Goal: Information Seeking & Learning: Compare options

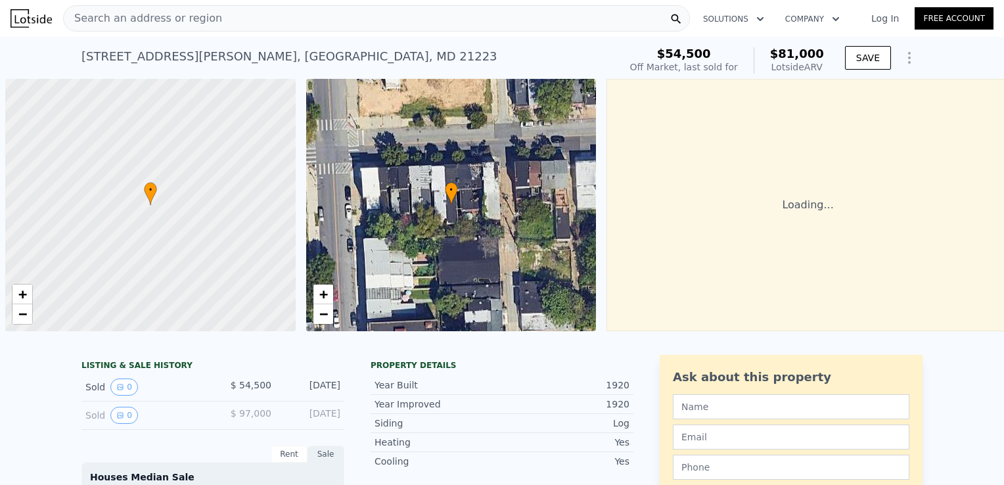
scroll to position [0, 5]
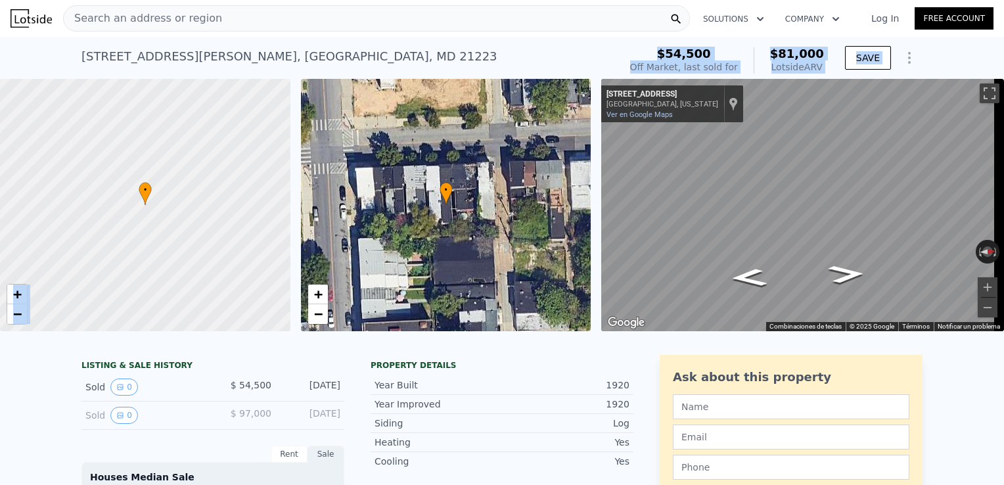
drag, startPoint x: 349, startPoint y: 59, endPoint x: 455, endPoint y: 92, distance: 110.1
drag, startPoint x: 455, startPoint y: 92, endPoint x: 391, endPoint y: 29, distance: 89.7
click at [391, 29] on div "Search an address or region" at bounding box center [376, 18] width 627 height 26
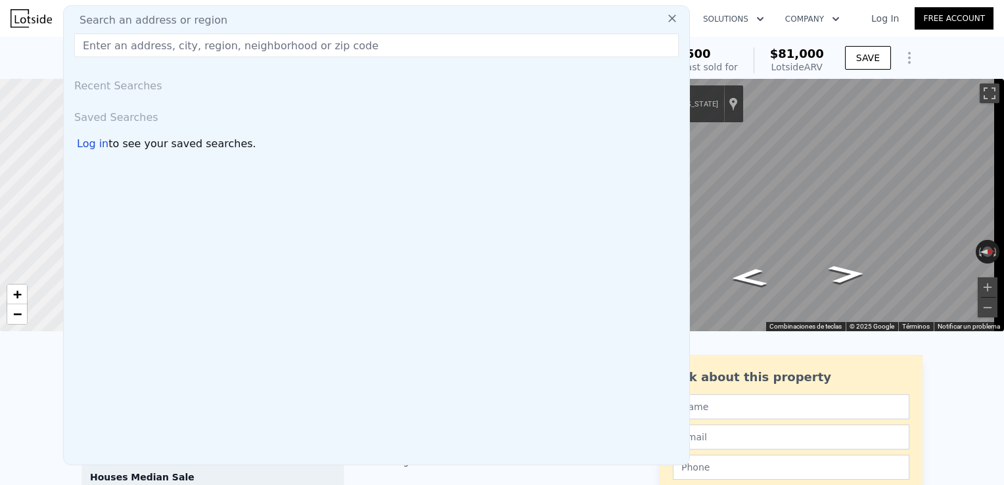
click at [668, 17] on icon at bounding box center [672, 18] width 8 height 8
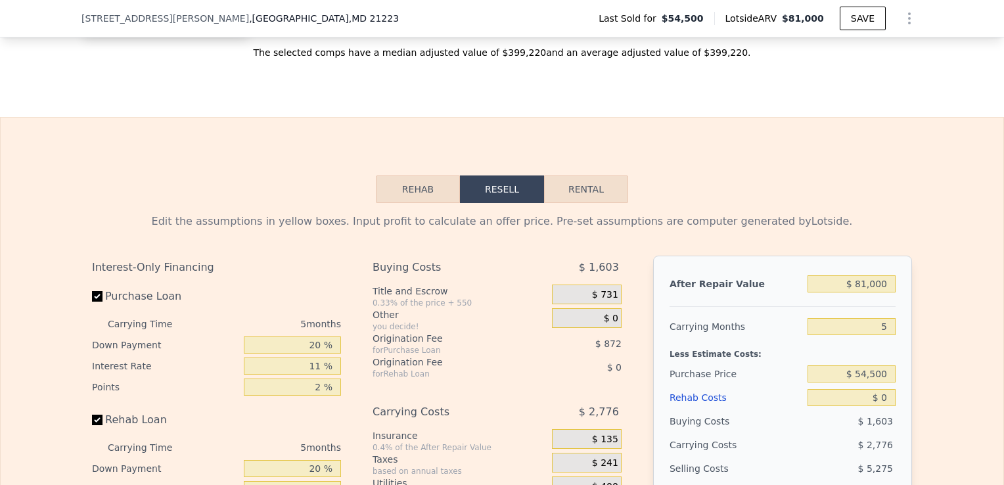
scroll to position [1755, 0]
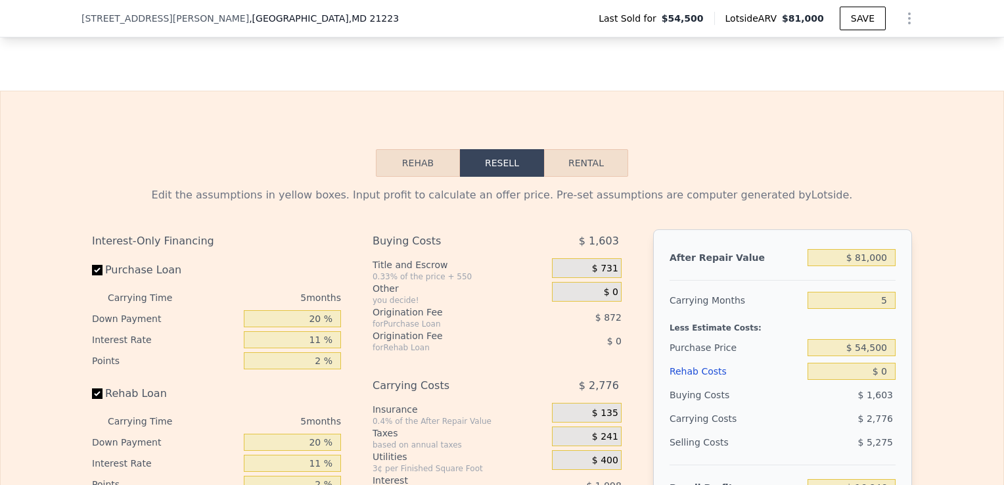
click at [422, 172] on button "Rehab" at bounding box center [418, 163] width 84 height 28
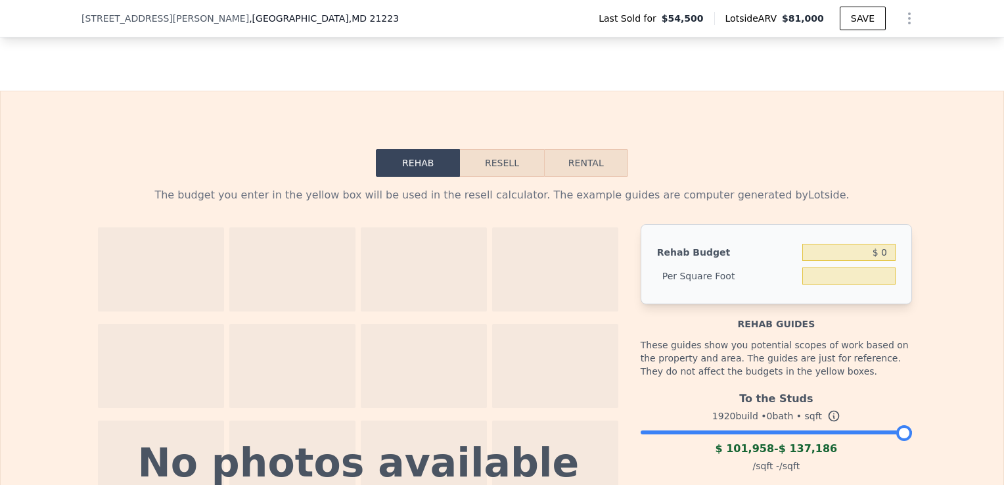
click at [575, 174] on button "Rental" at bounding box center [586, 163] width 84 height 28
select select "30"
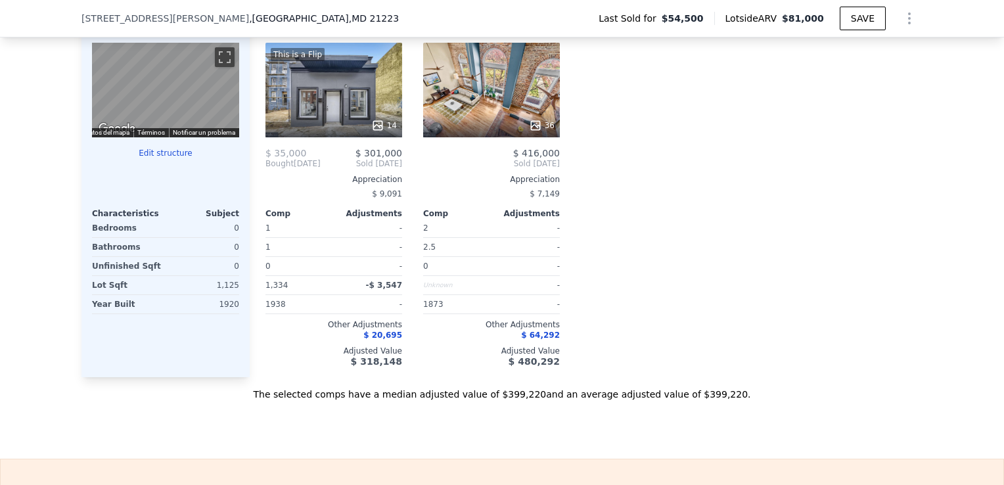
scroll to position [1414, 0]
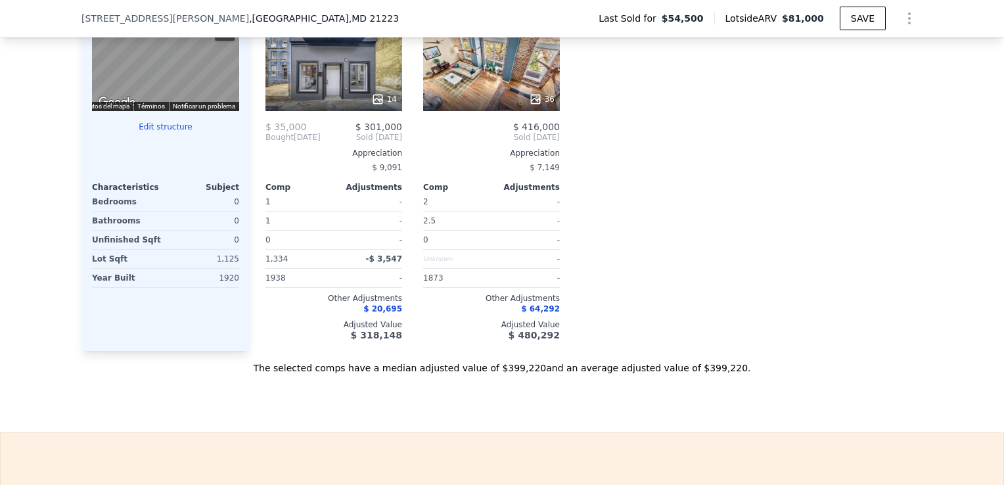
click at [679, 198] on div "Comp A ( 0.34 miles) 312 S Gilmor St BRIGHT MLS # MDBA2073058 This is a Flip 14…" at bounding box center [586, 158] width 673 height 384
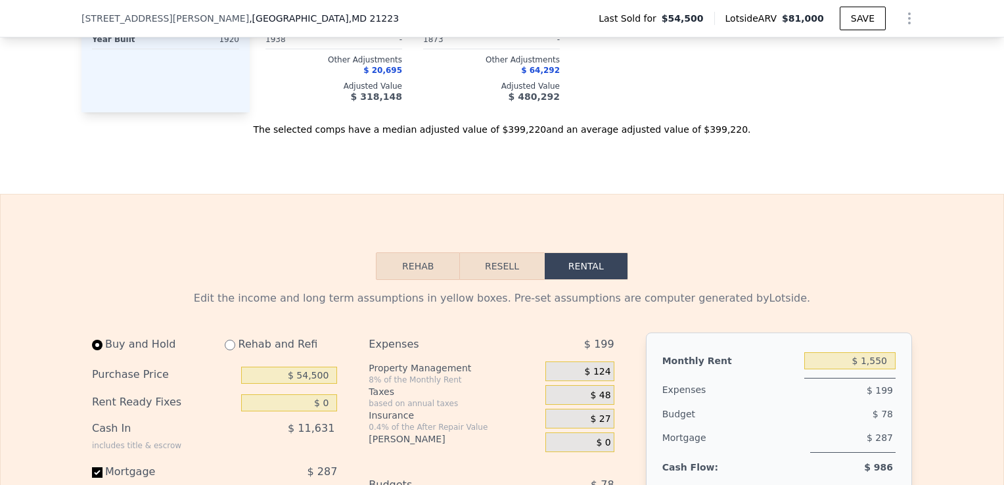
scroll to position [1650, 0]
click at [418, 280] on button "Rehab" at bounding box center [418, 268] width 84 height 28
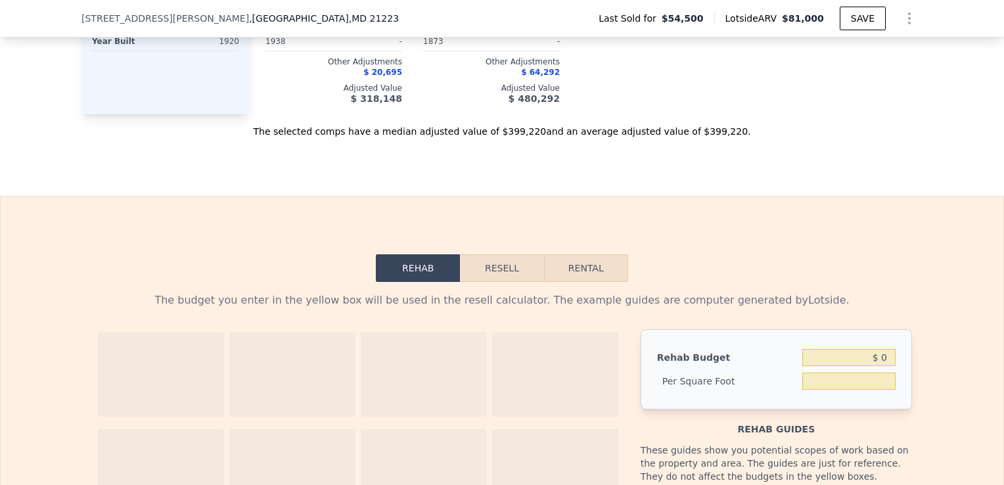
click at [488, 267] on button "Resell" at bounding box center [501, 268] width 83 height 28
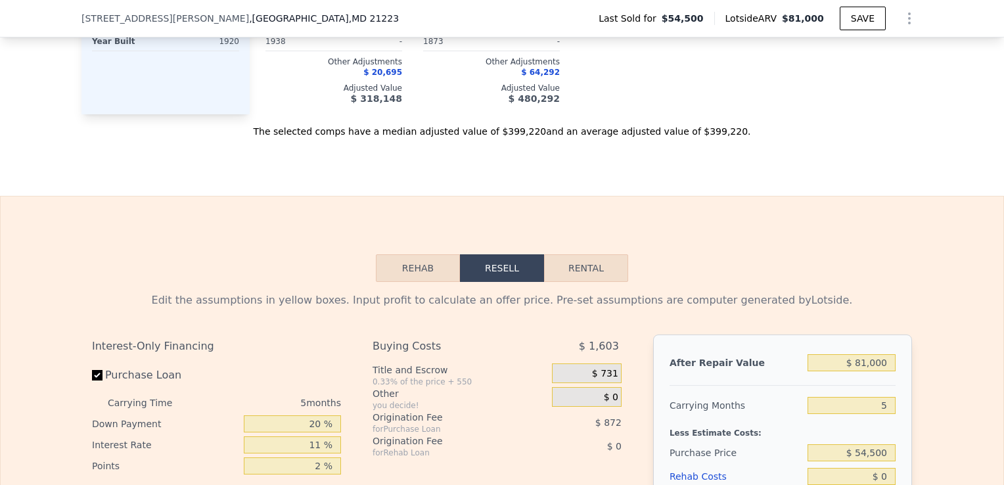
click at [583, 280] on button "Rental" at bounding box center [586, 268] width 84 height 28
select select "30"
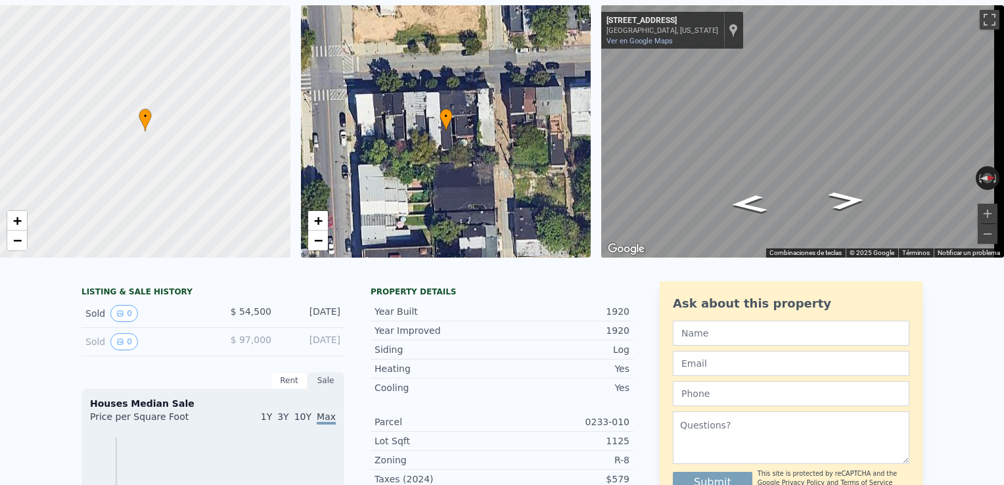
scroll to position [0, 0]
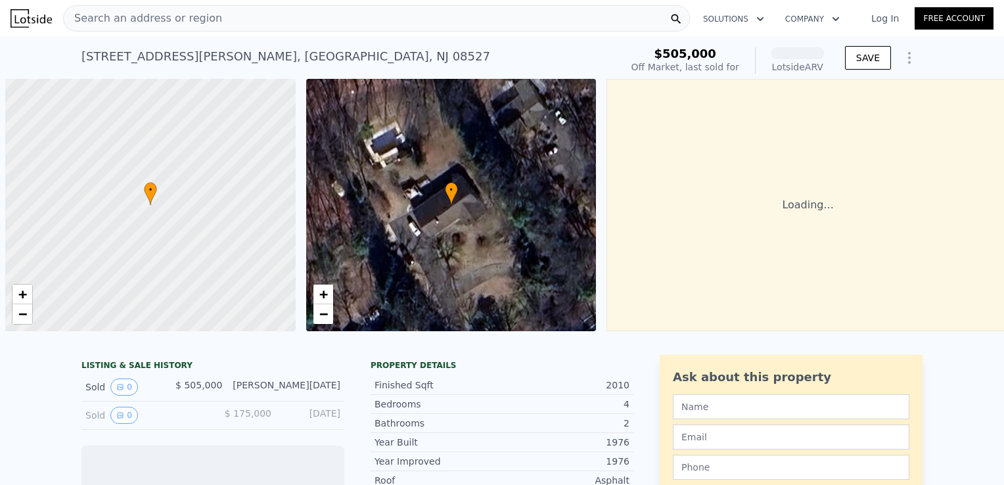
scroll to position [0, 5]
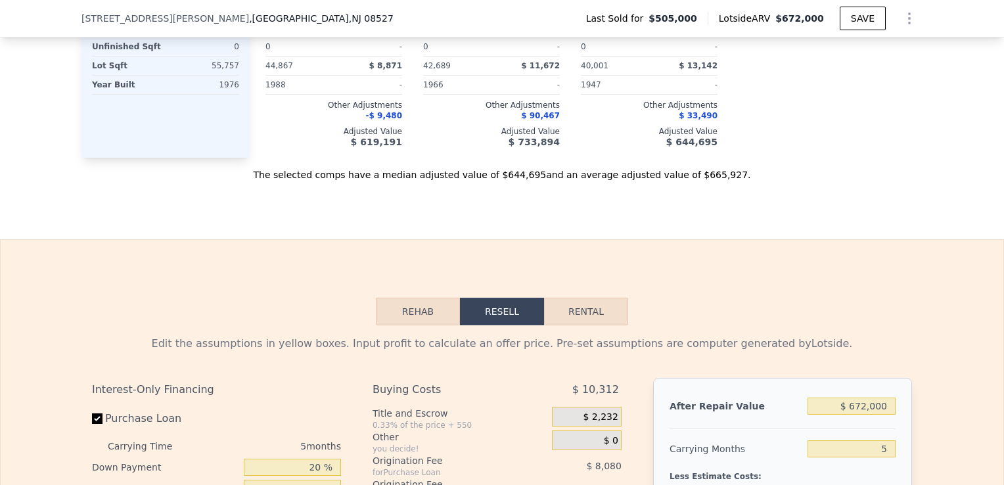
scroll to position [1650, 0]
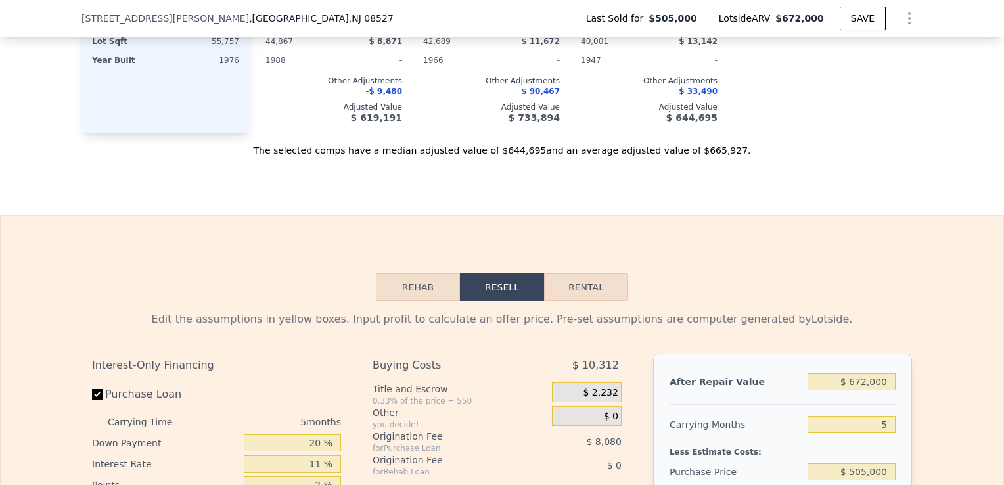
click at [581, 296] on button "Rental" at bounding box center [586, 287] width 84 height 28
select select "30"
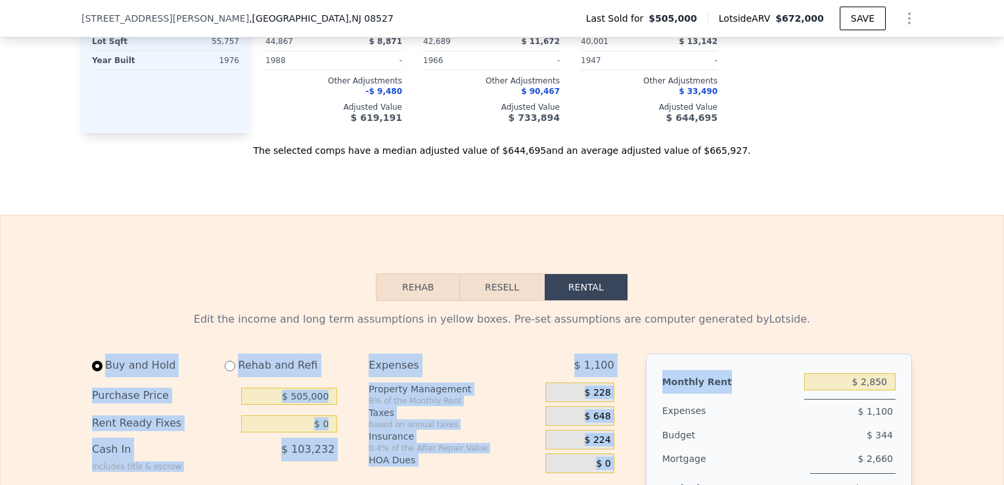
drag, startPoint x: 870, startPoint y: 399, endPoint x: 836, endPoint y: 254, distance: 148.5
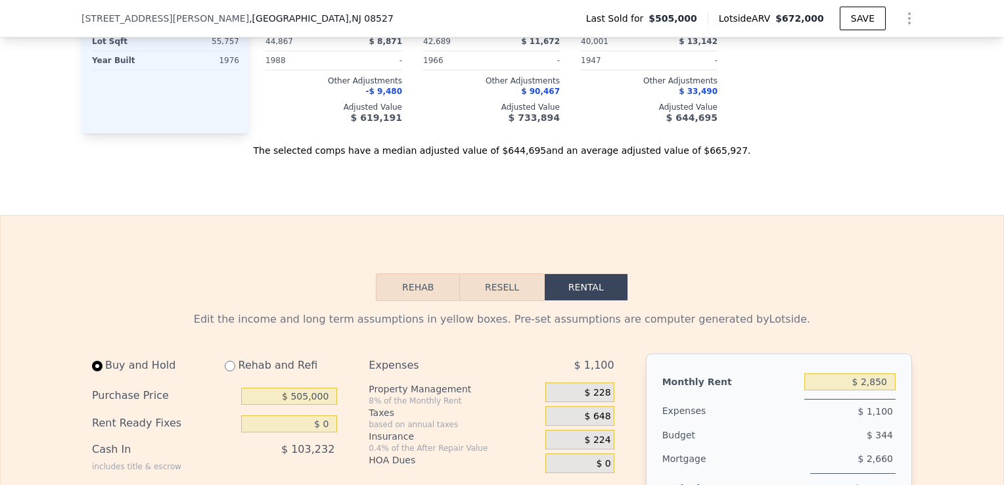
drag, startPoint x: 836, startPoint y: 254, endPoint x: 807, endPoint y: 181, distance: 79.1
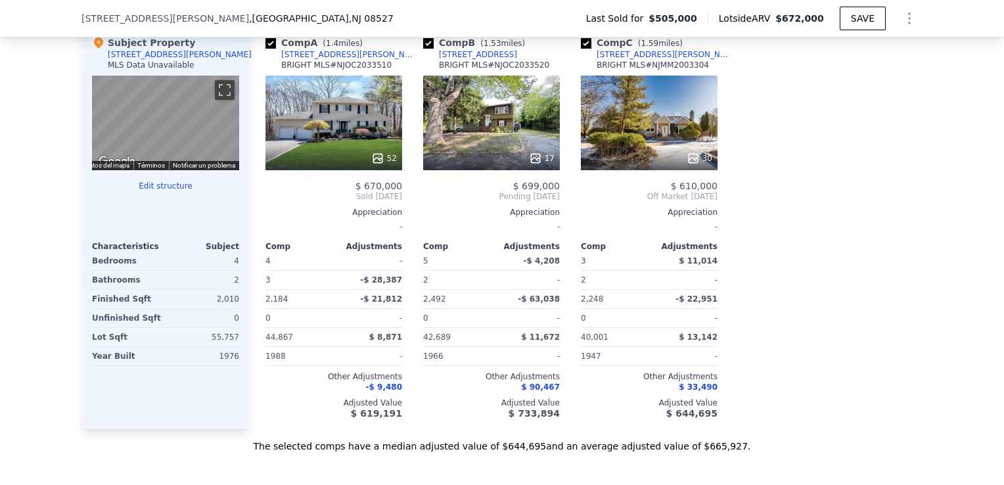
scroll to position [1361, 0]
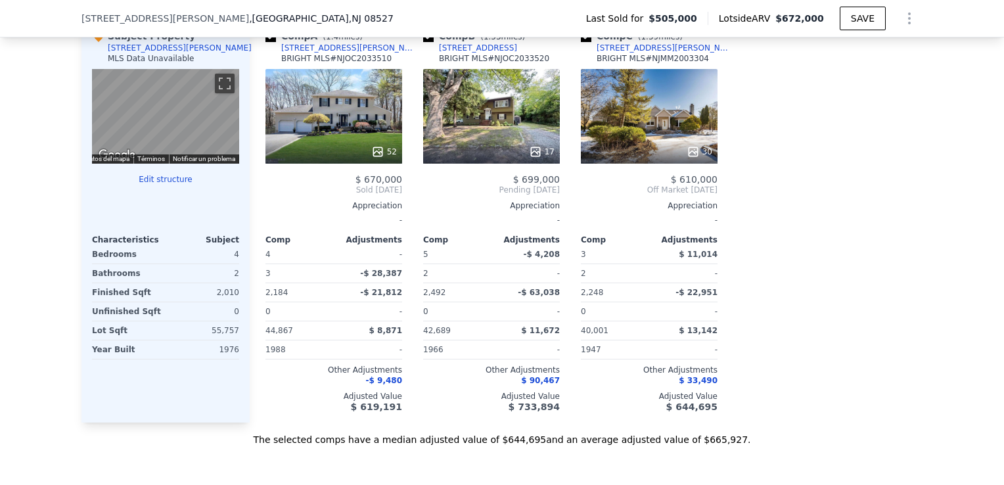
click at [547, 352] on div "-" at bounding box center [527, 349] width 66 height 18
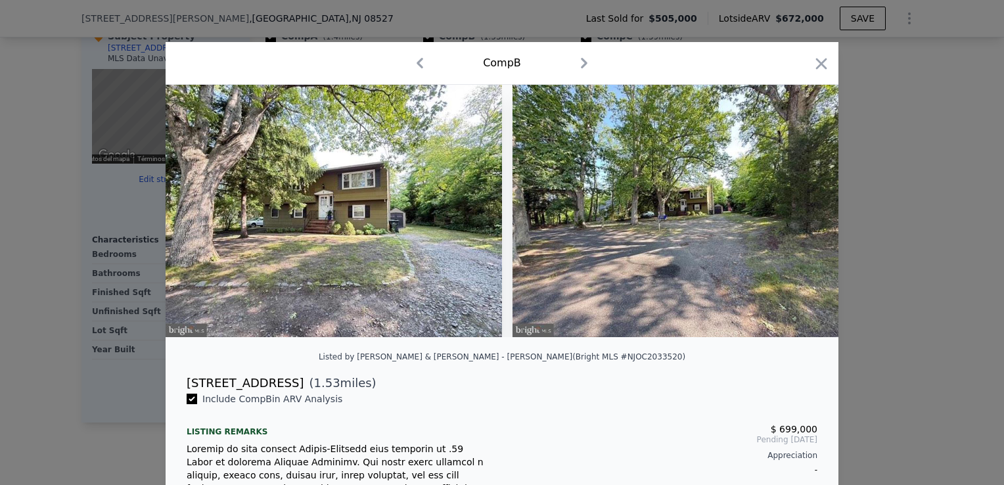
click at [838, 294] on div at bounding box center [502, 242] width 1004 height 485
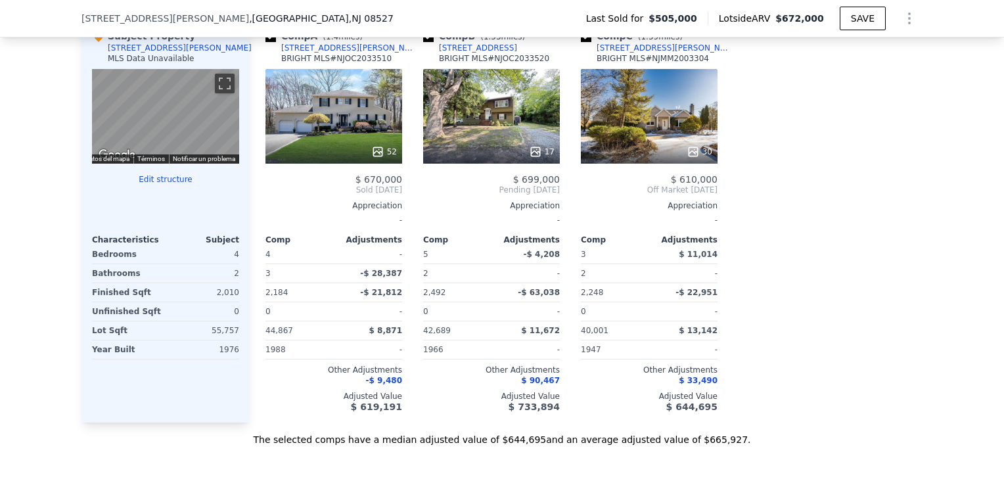
click at [745, 256] on div at bounding box center [743, 220] width 21 height 403
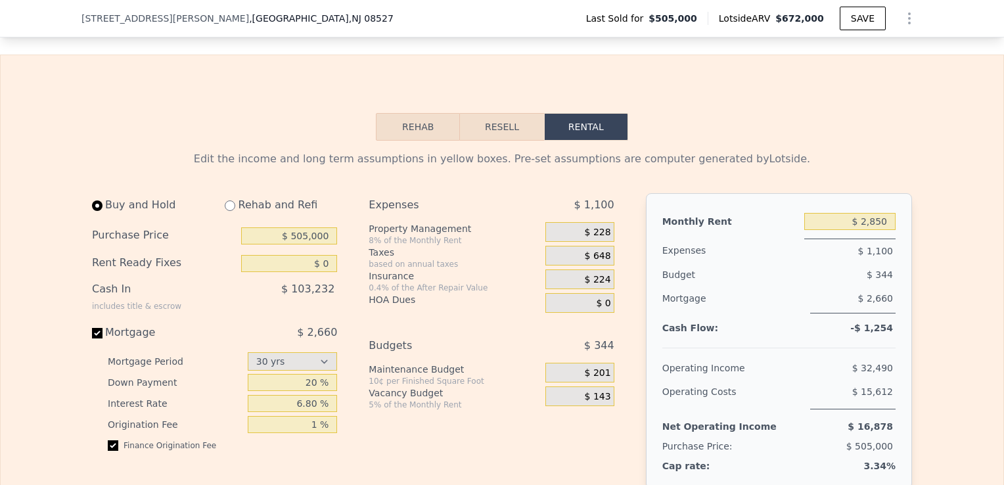
scroll to position [1808, 0]
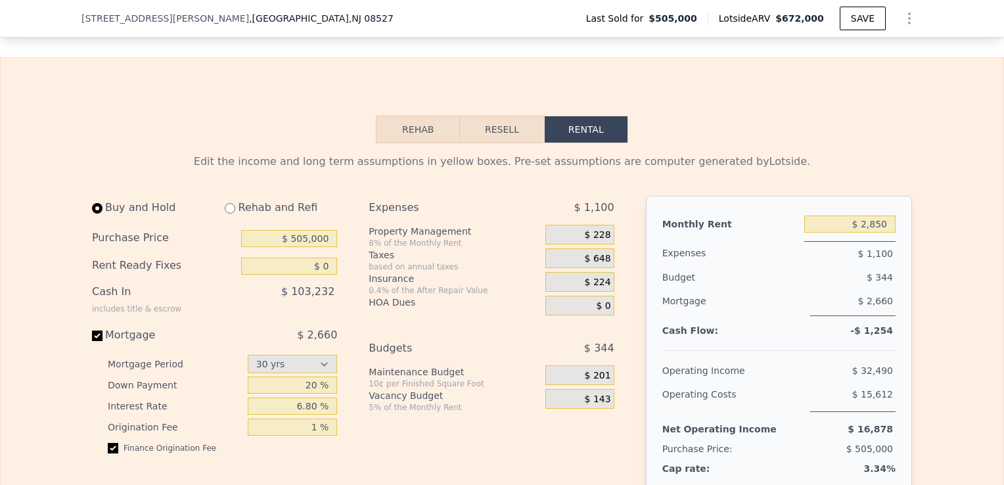
click at [440, 143] on button "Rehab" at bounding box center [418, 130] width 84 height 28
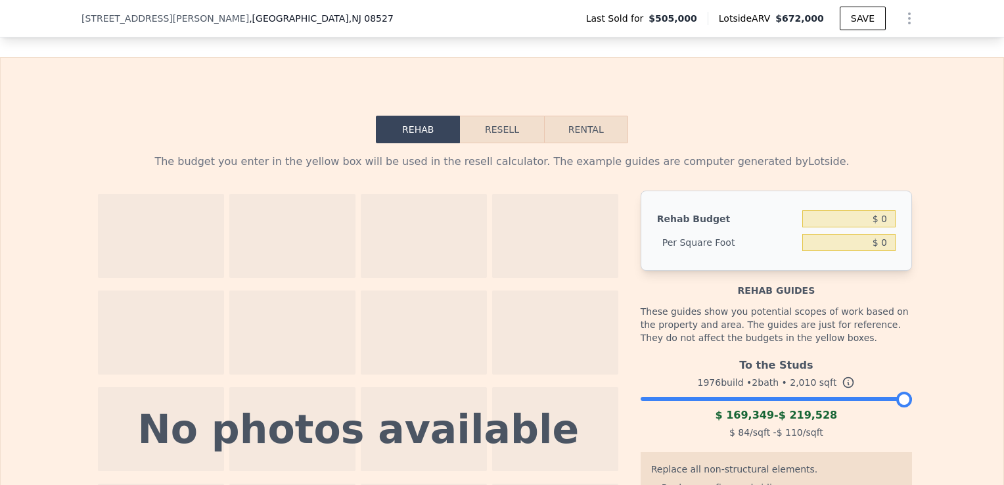
click at [487, 130] on button "Resell" at bounding box center [501, 130] width 83 height 28
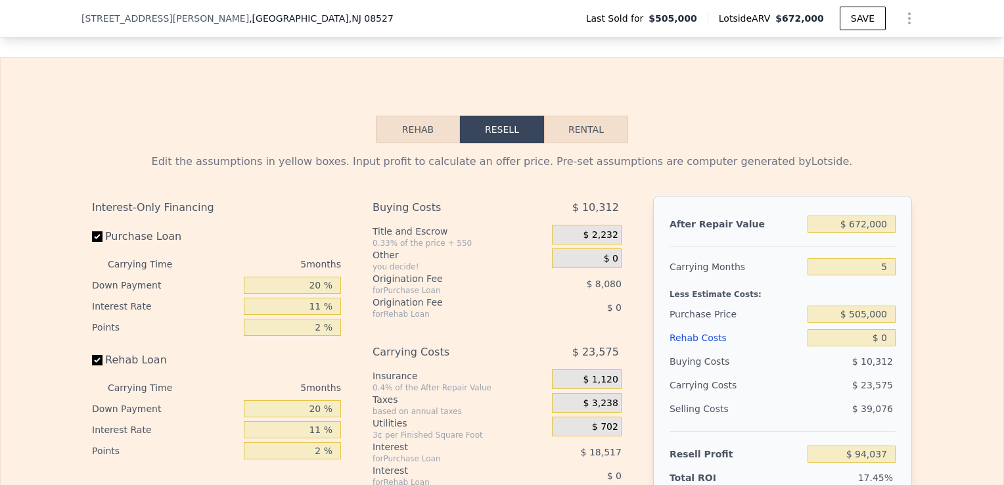
click at [571, 130] on button "Rental" at bounding box center [586, 130] width 84 height 28
select select "30"
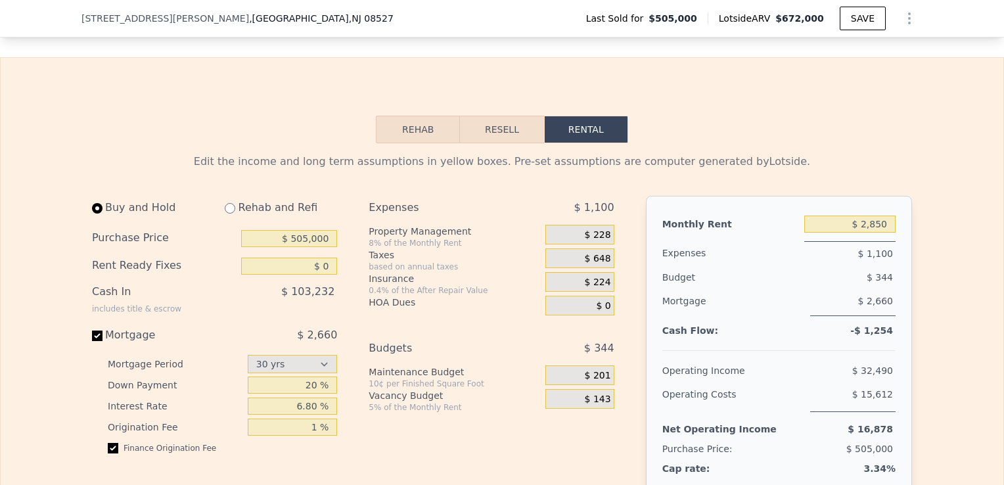
click at [867, 169] on div "Edit the income and long term assumptions in yellow boxes. Pre-set assumptions …" at bounding box center [502, 162] width 820 height 16
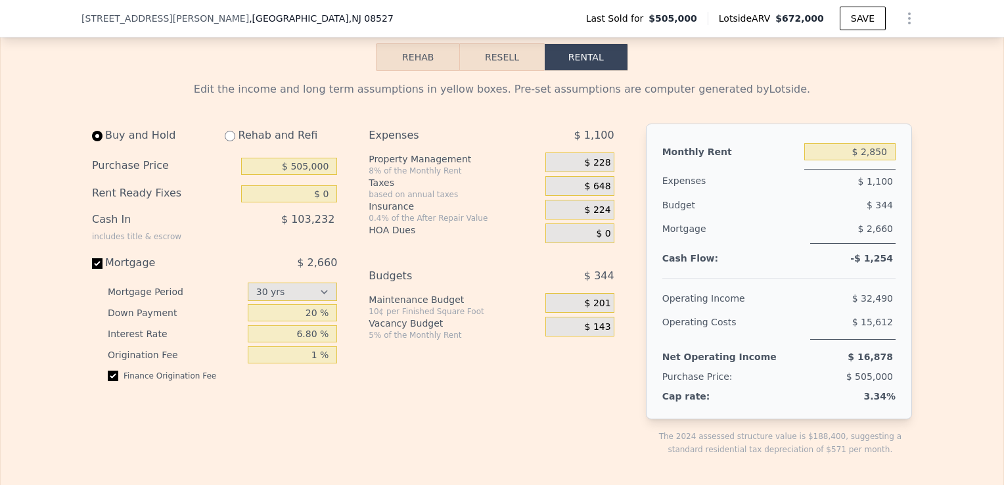
scroll to position [1887, 0]
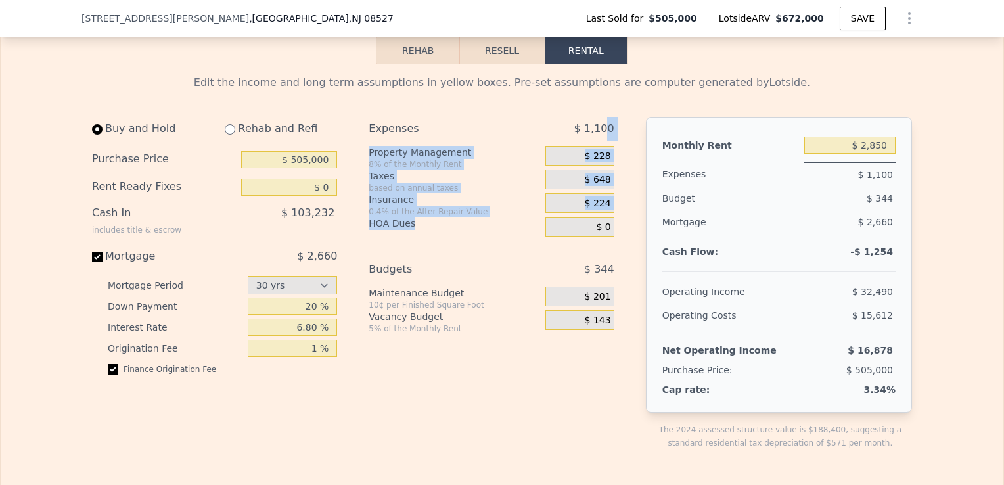
drag, startPoint x: 602, startPoint y: 143, endPoint x: 472, endPoint y: 244, distance: 164.8
click at [472, 244] on div "Expenses $ 1,100 Property Management 8% of the Monthly Rent $ 228 Taxes based o…" at bounding box center [497, 293] width 256 height 353
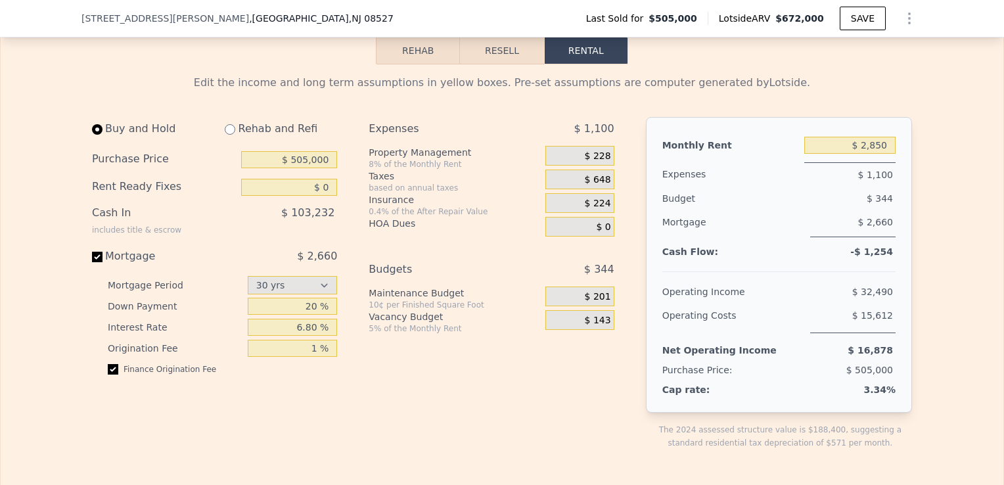
click at [428, 389] on div "Expenses $ 1,100 Property Management 8% of the Monthly Rent $ 228 Taxes based o…" at bounding box center [497, 293] width 256 height 353
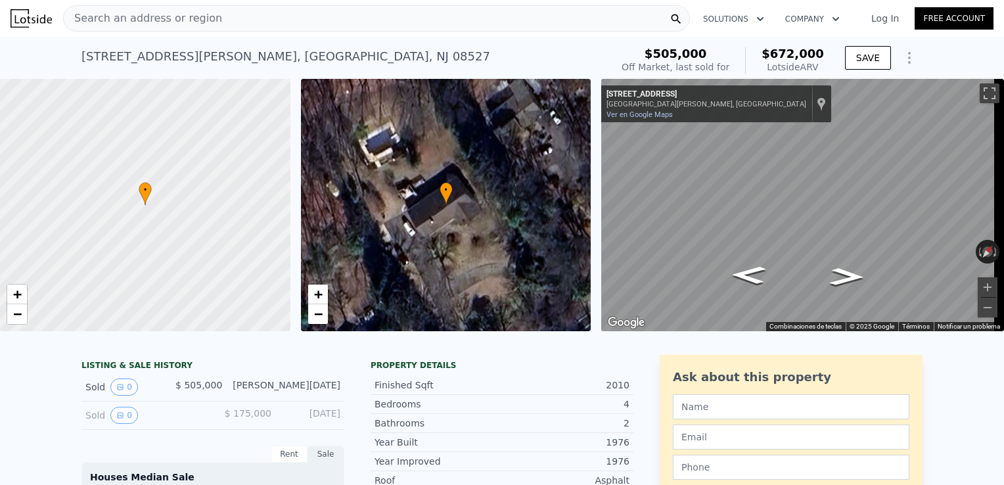
scroll to position [0, 0]
click at [222, 15] on div "Search an address or region" at bounding box center [376, 18] width 627 height 26
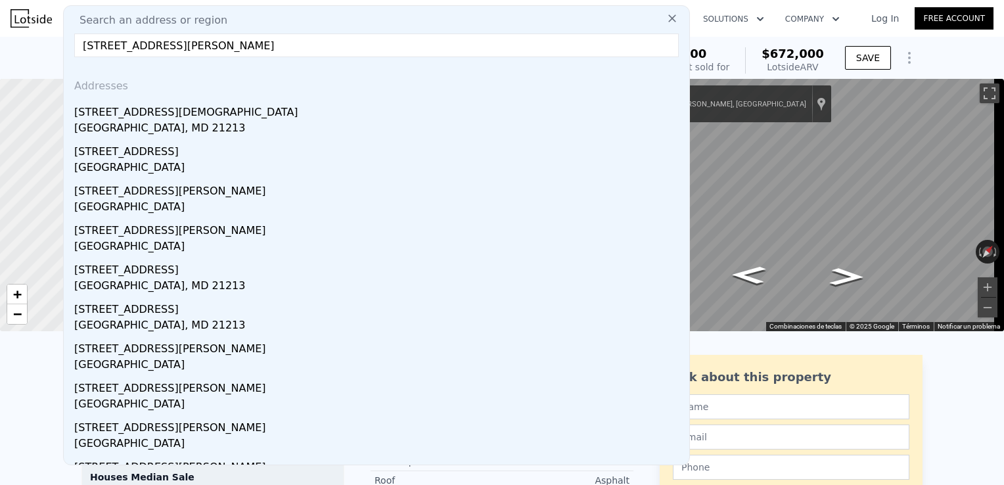
click at [267, 56] on div "Search an address or region [GEOGRAPHIC_DATA][PERSON_NAME] Addresses [STREET_AD…" at bounding box center [376, 235] width 627 height 460
click at [267, 36] on input "[STREET_ADDRESS][PERSON_NAME]" at bounding box center [376, 46] width 604 height 24
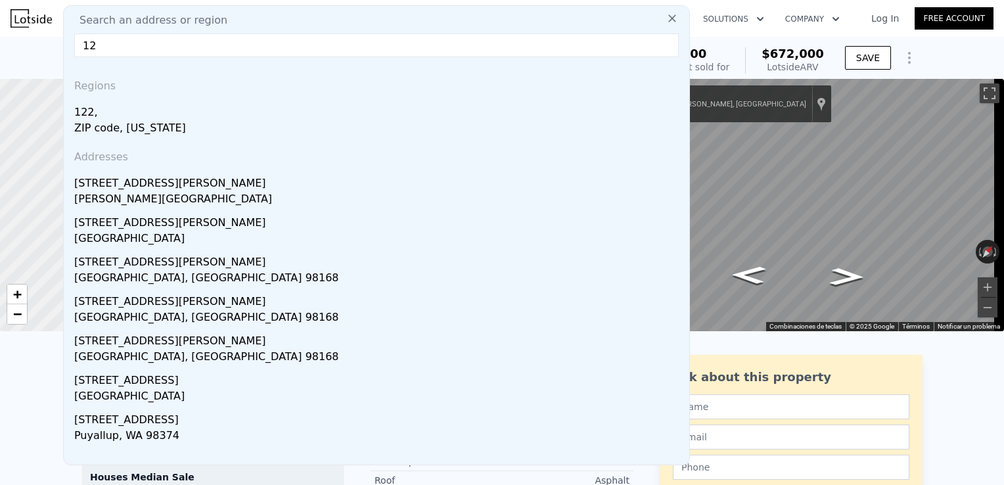
type input "1"
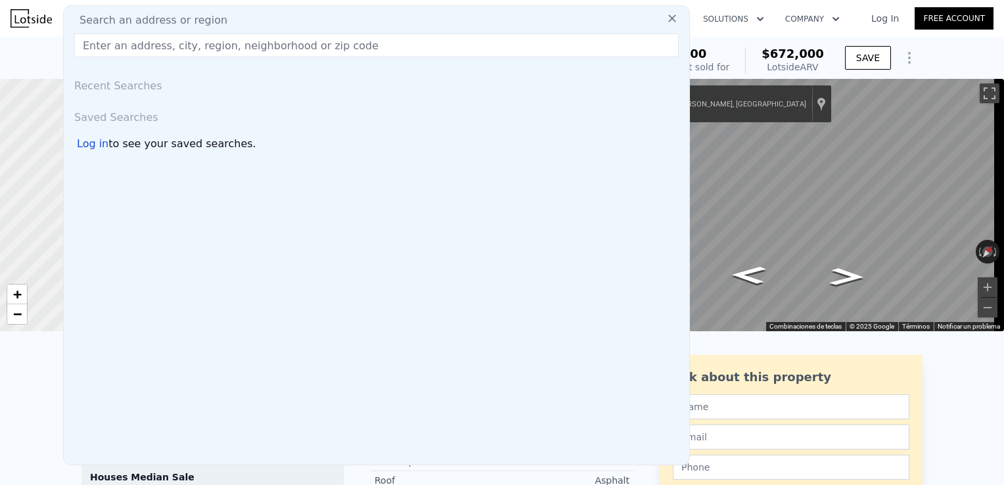
click at [665, 20] on icon at bounding box center [671, 18] width 13 height 13
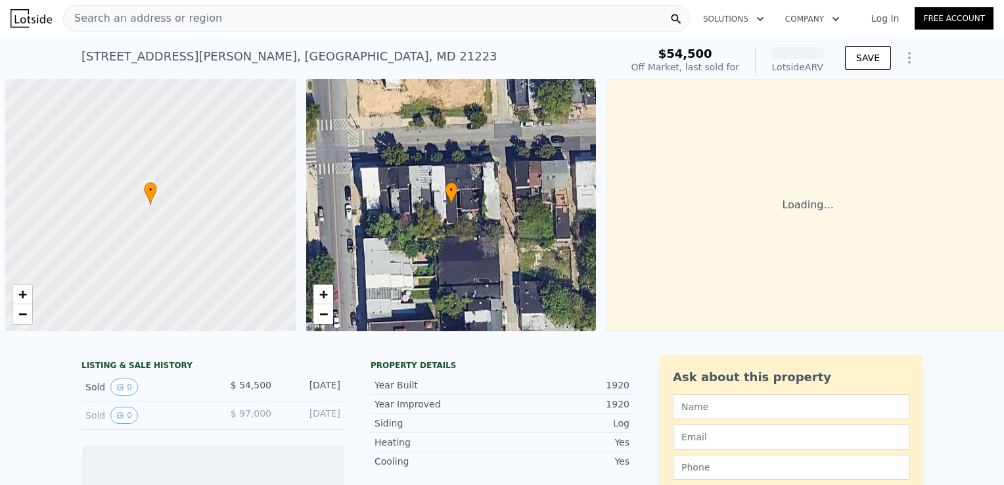
scroll to position [0, 5]
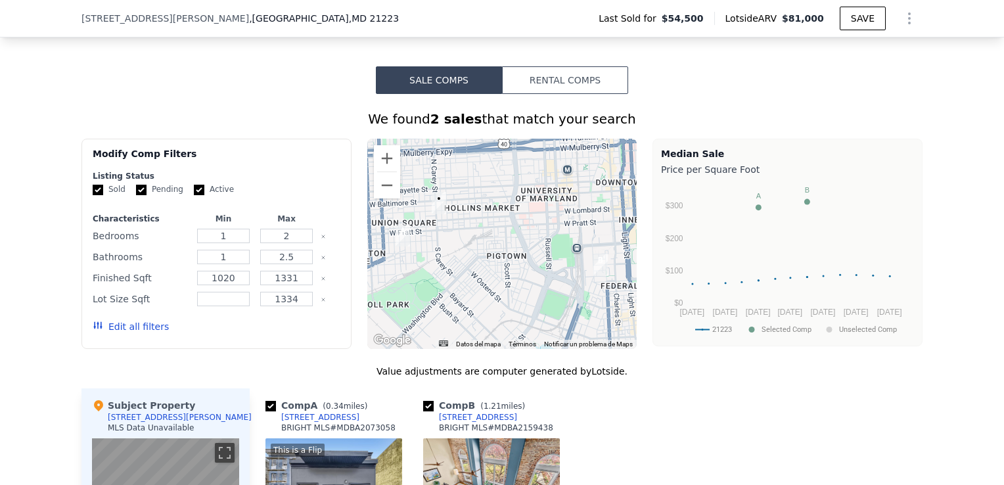
scroll to position [993, 0]
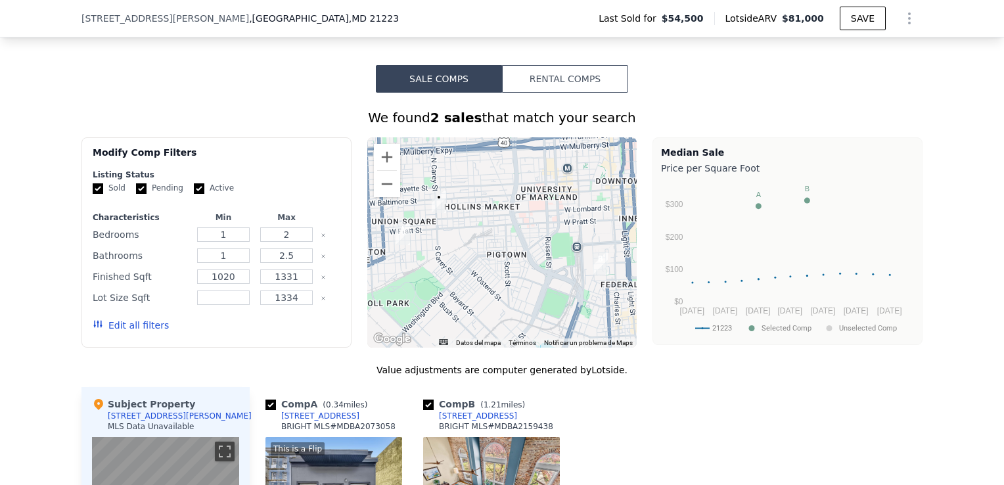
click at [570, 82] on button "Rental Comps" at bounding box center [565, 79] width 126 height 28
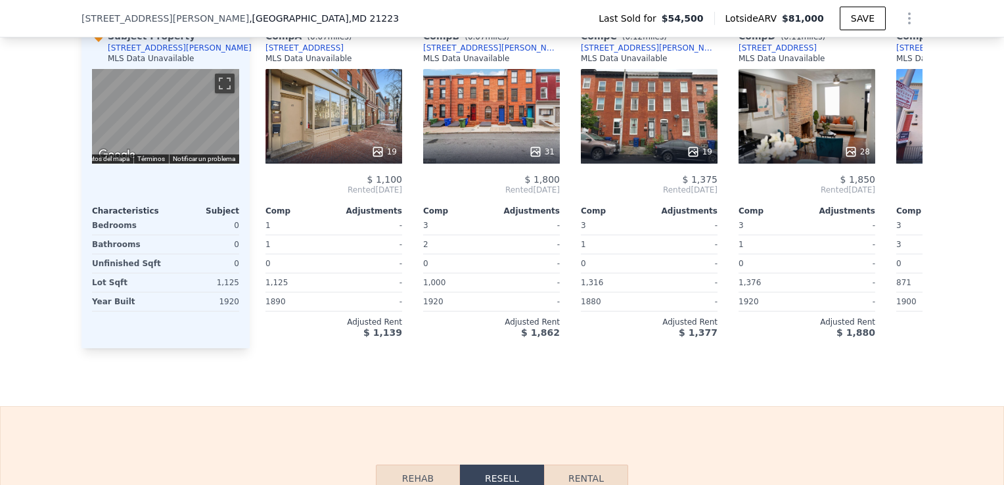
scroll to position [1387, 0]
